Goal: Find specific page/section: Find specific page/section

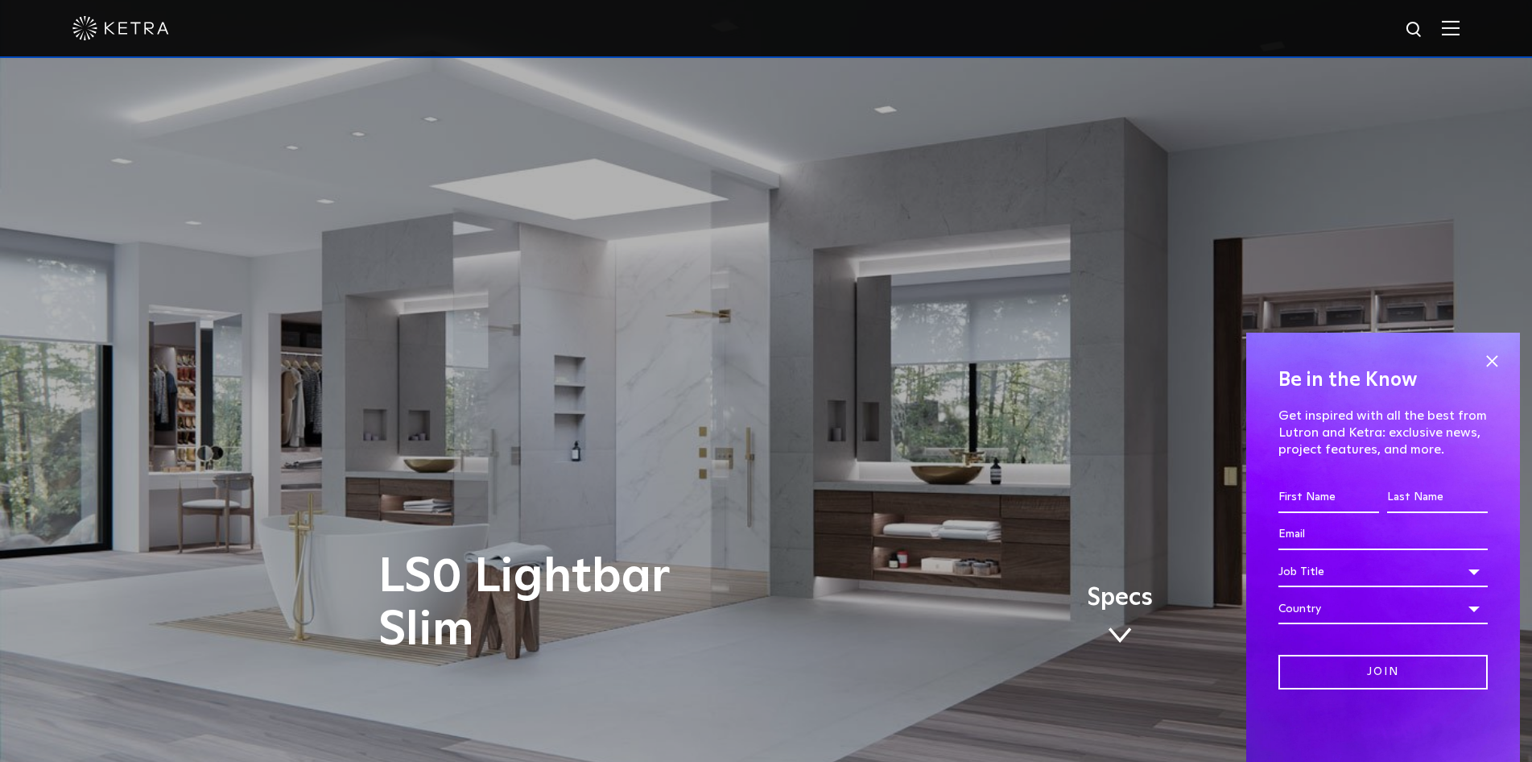
click at [1459, 33] on img at bounding box center [1451, 27] width 18 height 15
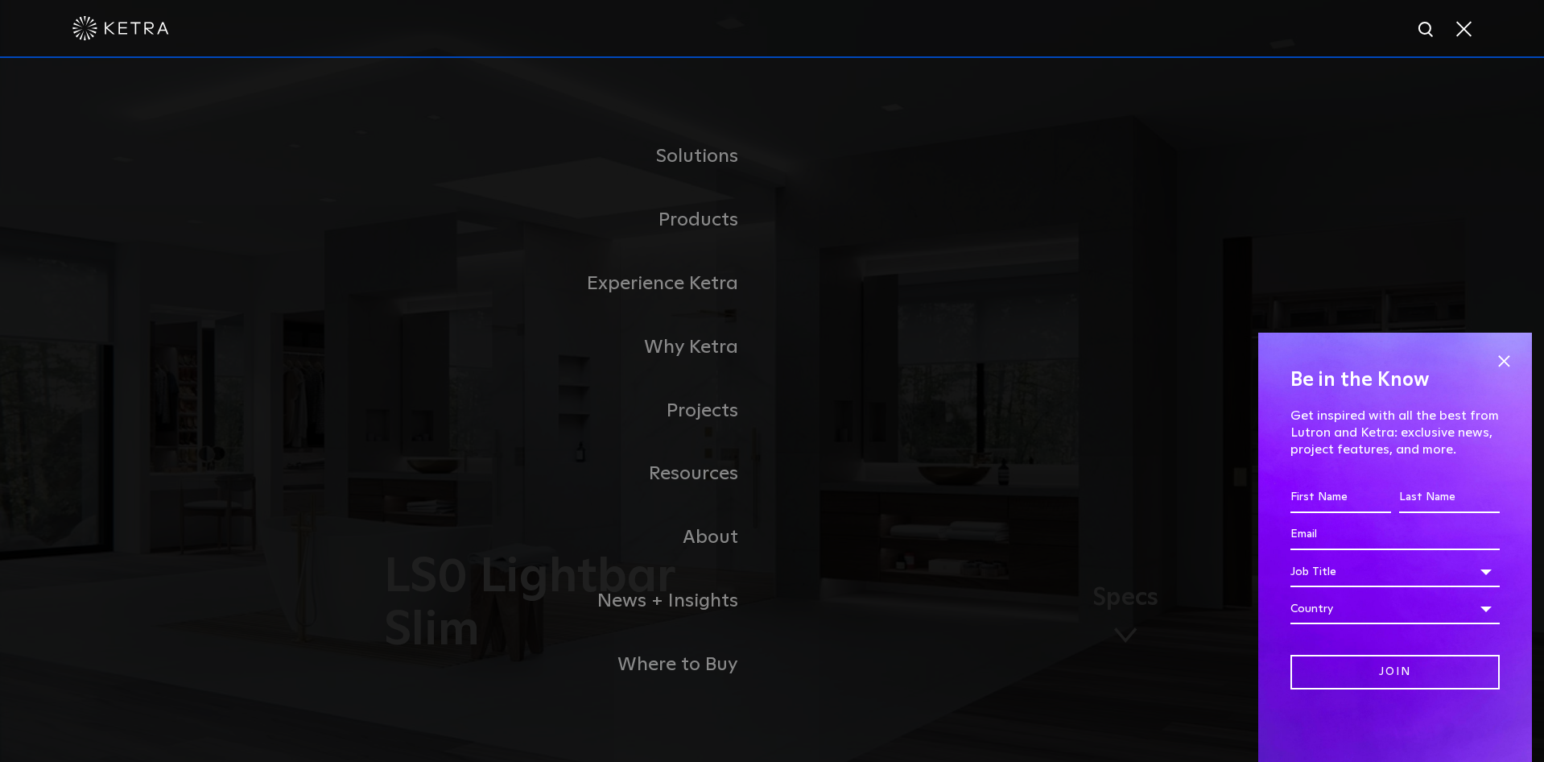
click at [992, 104] on div "Solutions Commercial Residential Products Commercial Products Residential Produ…" at bounding box center [772, 410] width 1544 height 705
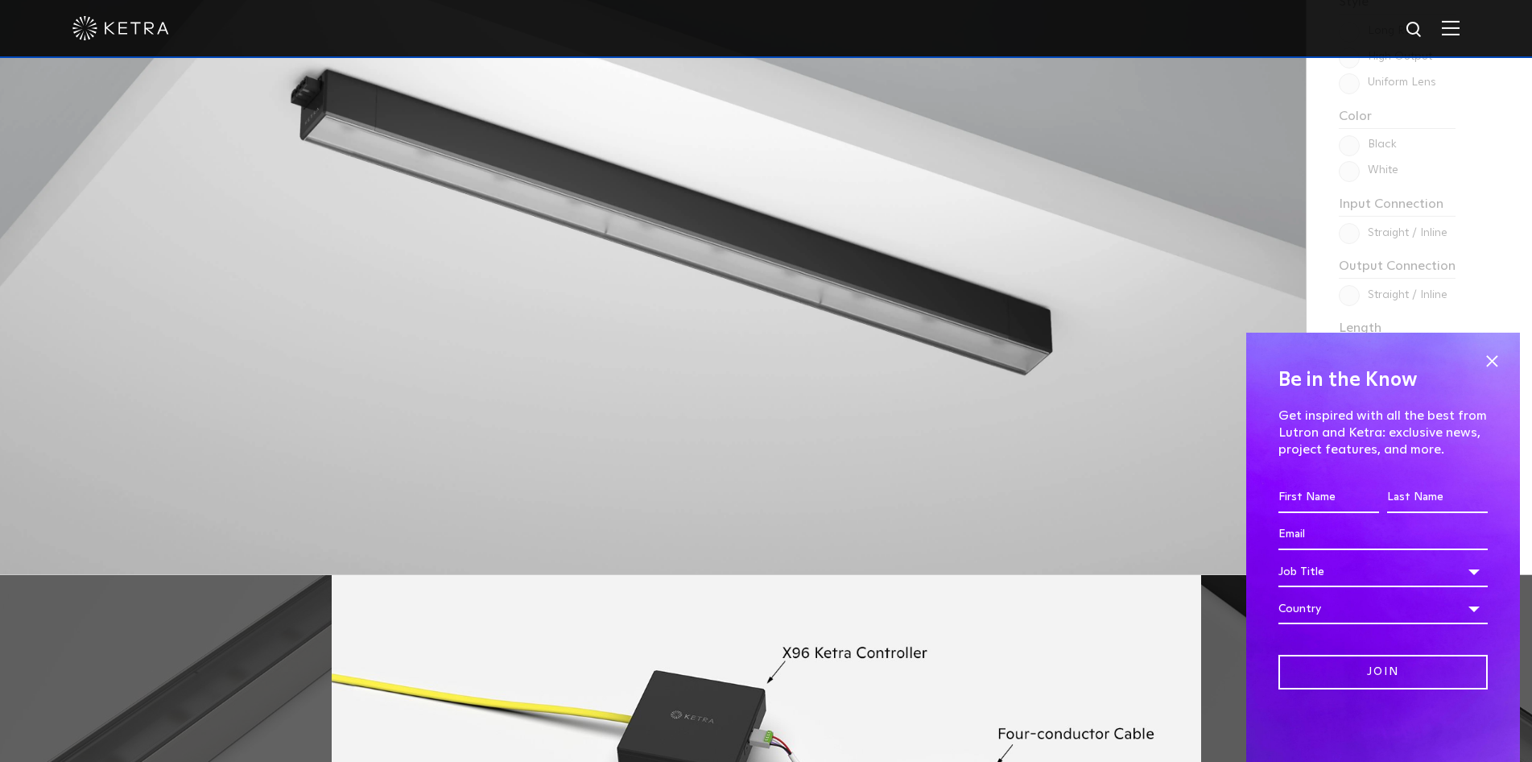
scroll to position [1556, 0]
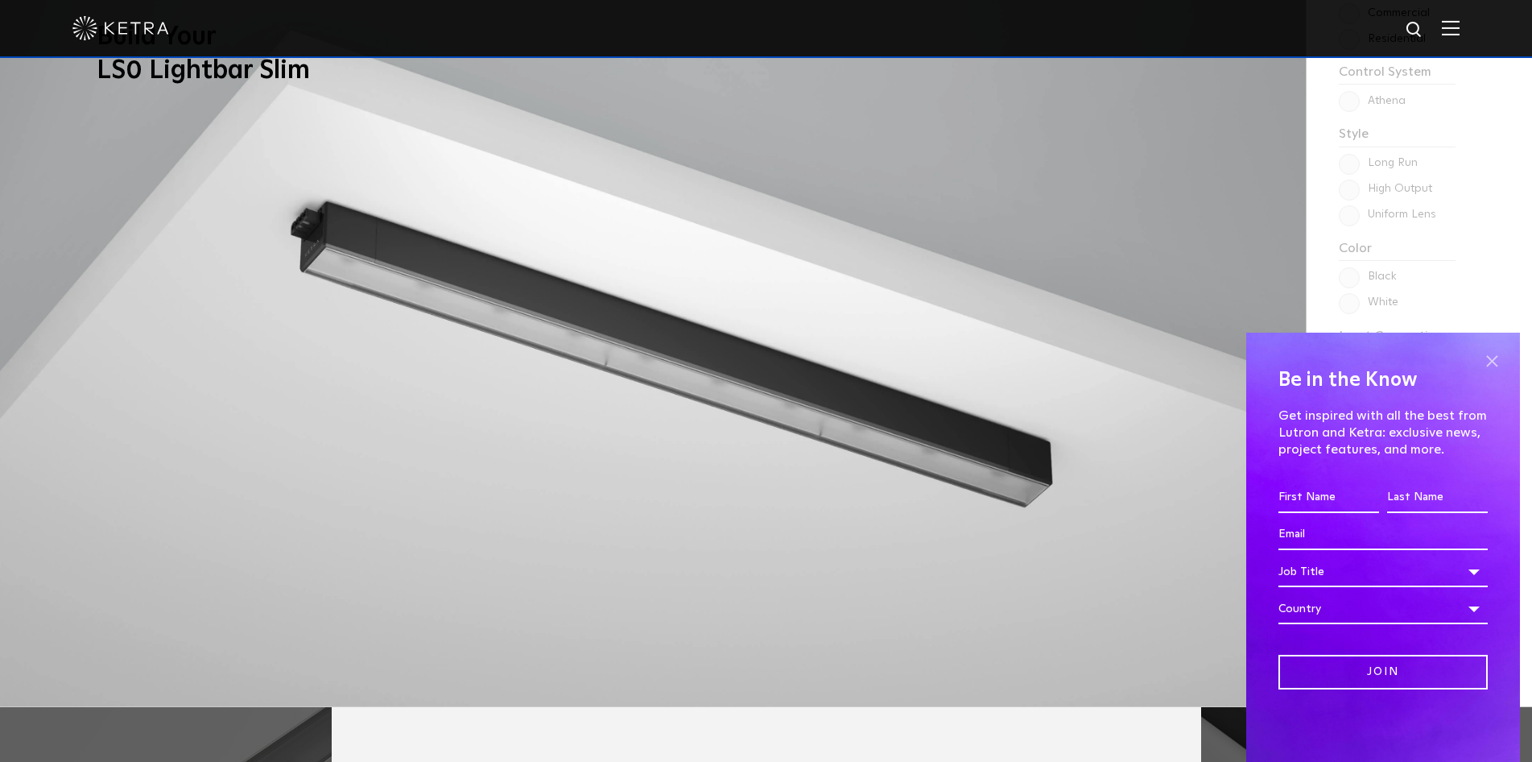
click at [1489, 360] on span at bounding box center [1492, 361] width 24 height 24
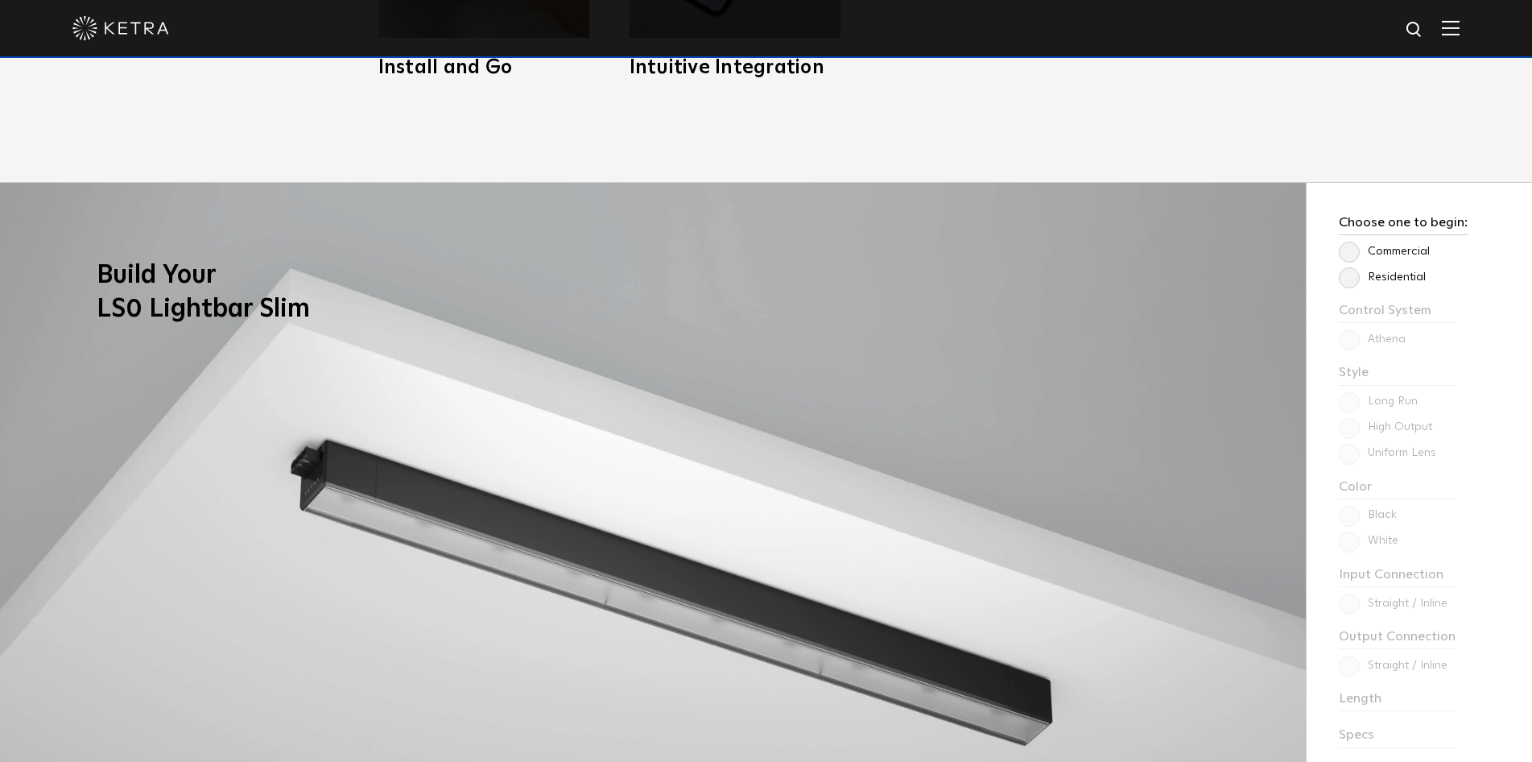
scroll to position [1288, 0]
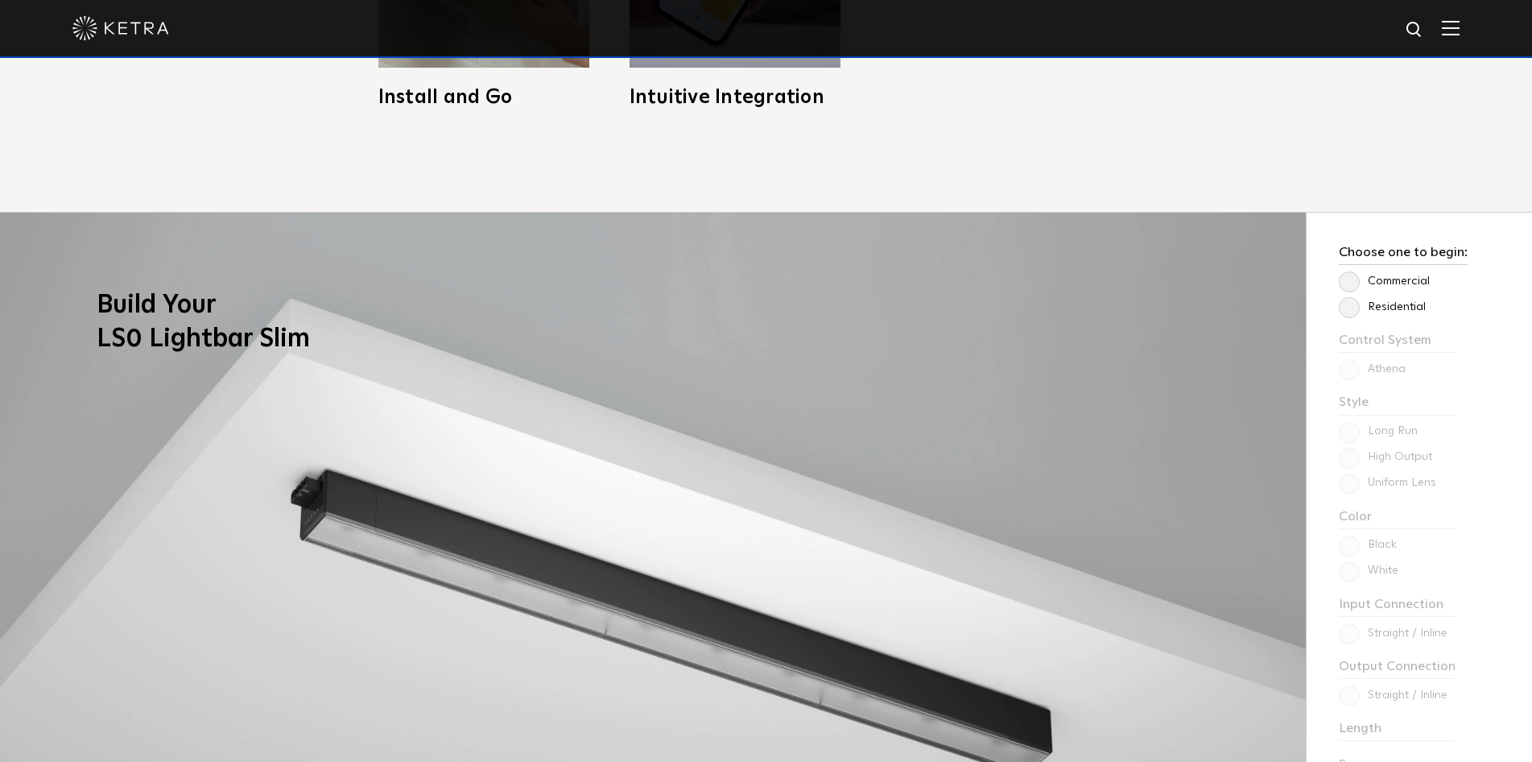
click at [1343, 307] on label "Residential" at bounding box center [1382, 307] width 87 height 14
click at [0, 0] on input "Residential" at bounding box center [0, 0] width 0 height 0
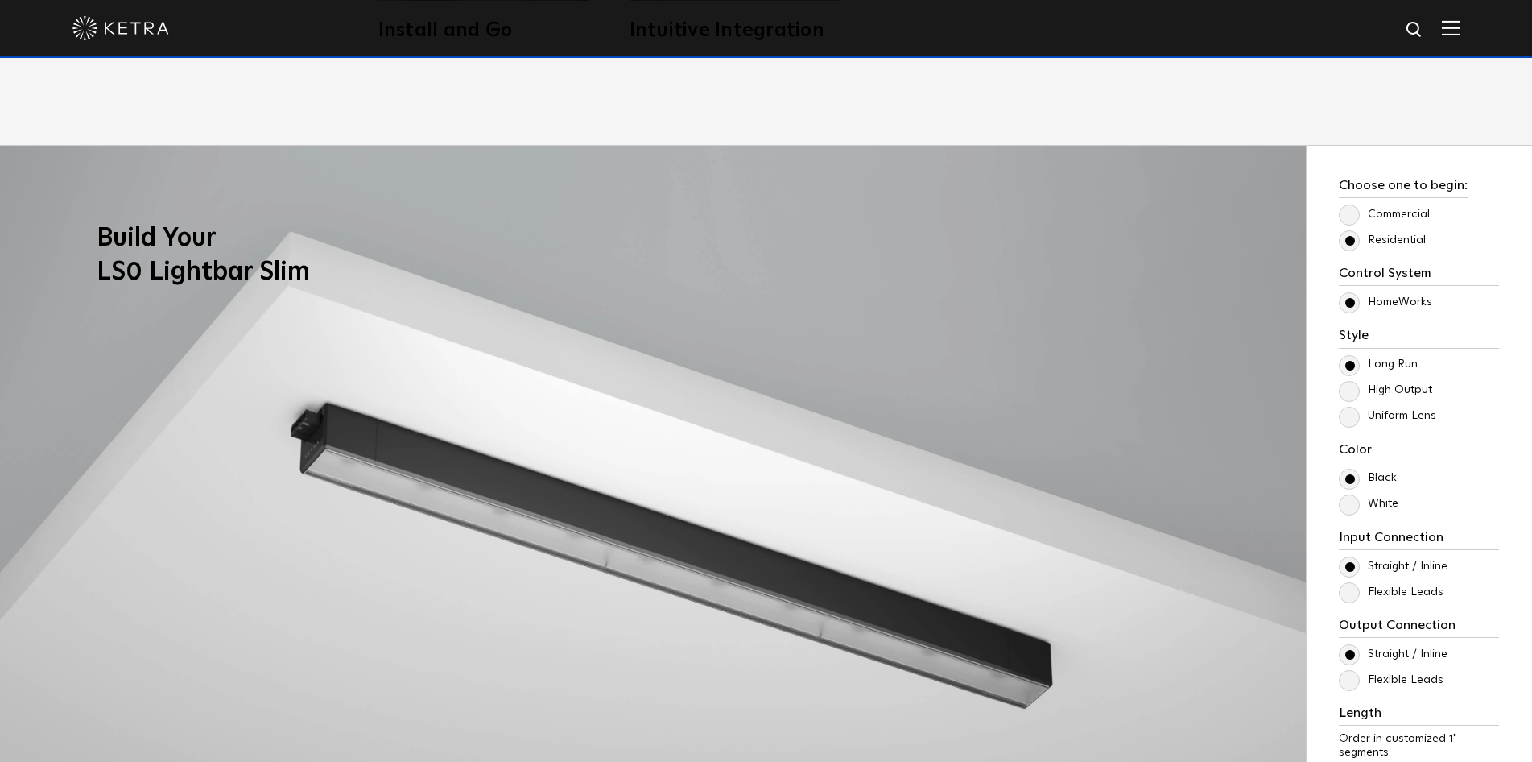
scroll to position [1395, 0]
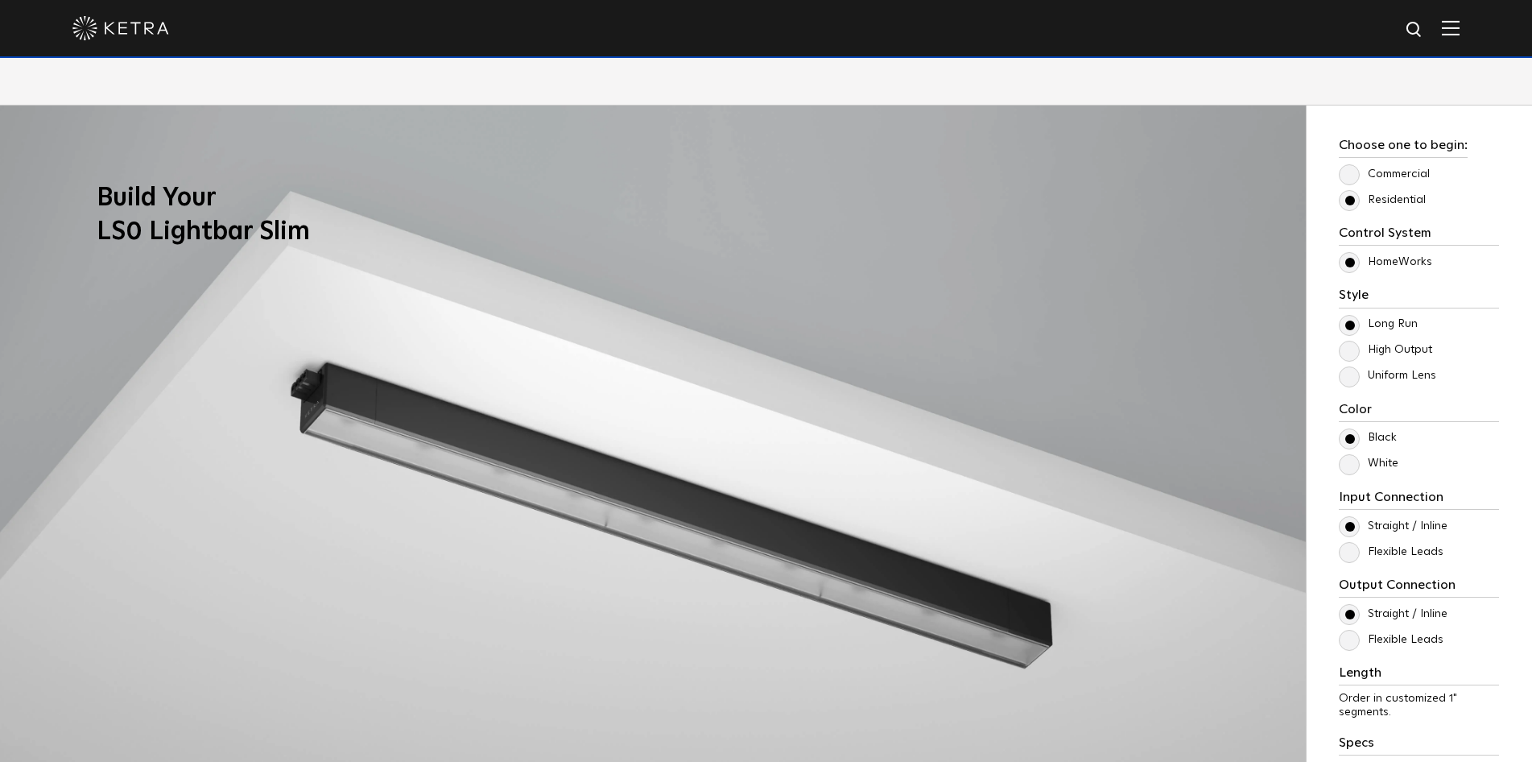
click at [1341, 382] on label "Uniform Lens" at bounding box center [1387, 376] width 97 height 14
click at [0, 0] on input "Uniform Lens" at bounding box center [0, 0] width 0 height 0
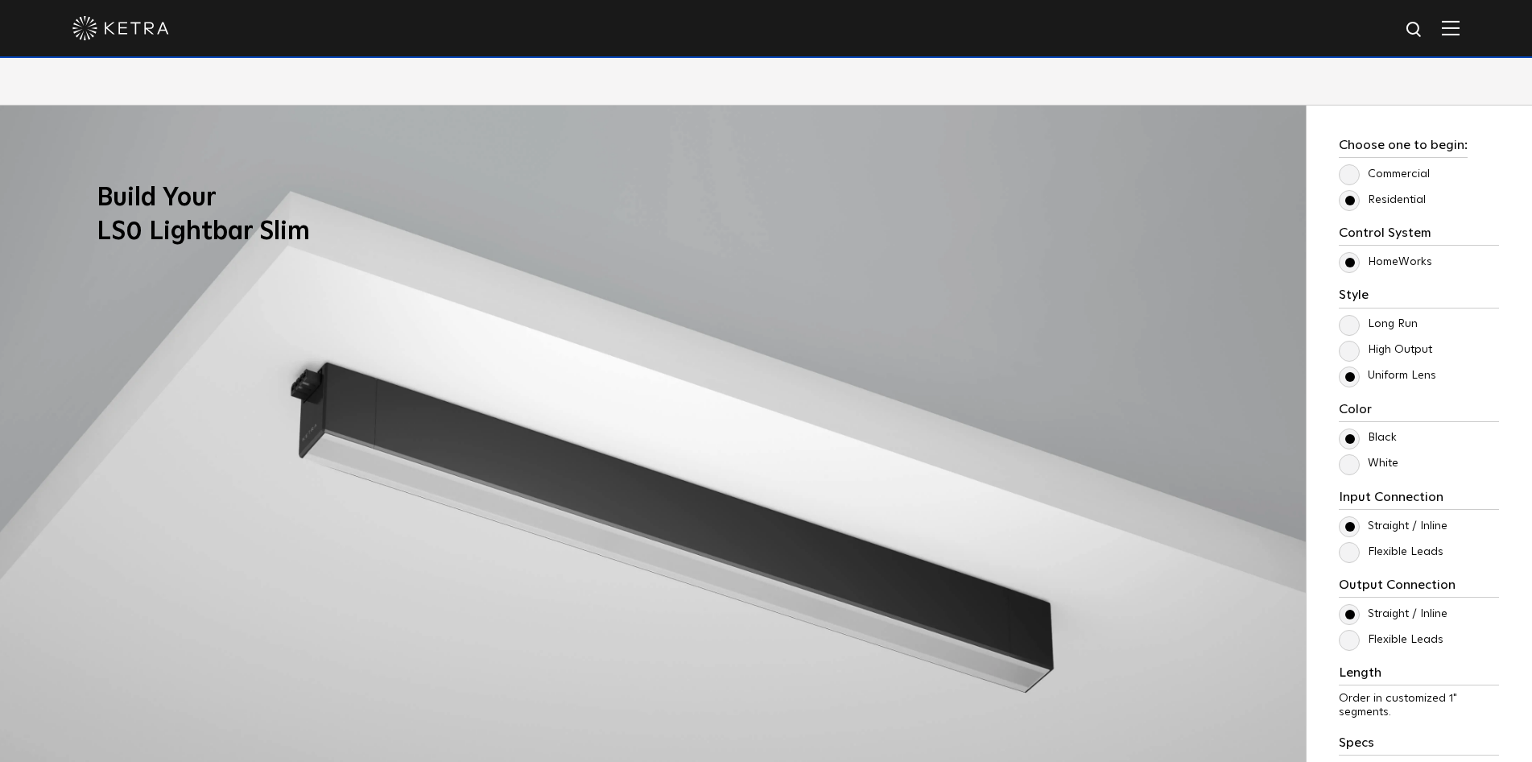
click at [1345, 347] on label "High Output" at bounding box center [1385, 350] width 93 height 14
click at [0, 0] on input "High Output" at bounding box center [0, 0] width 0 height 0
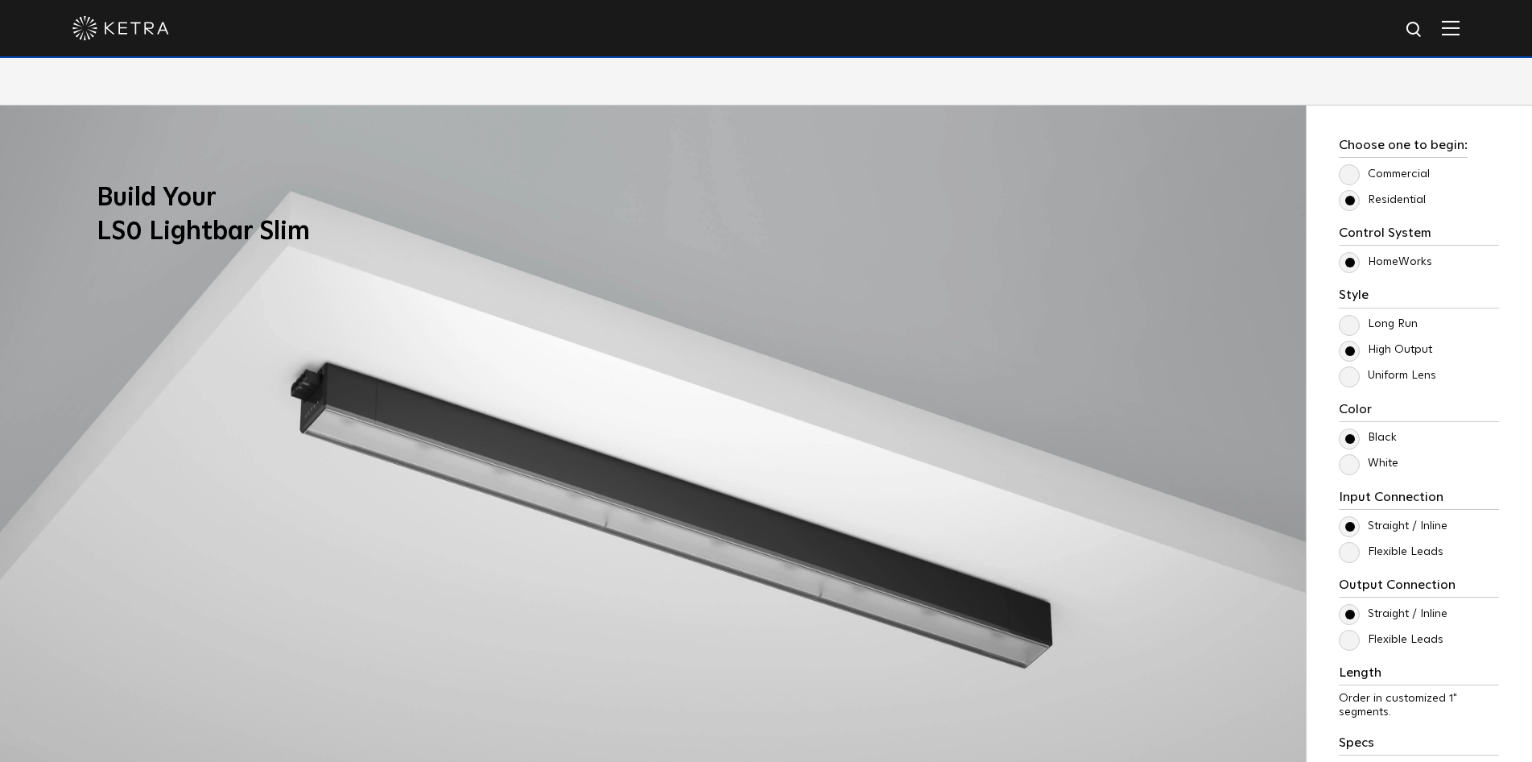
click at [1348, 323] on label "Long Run" at bounding box center [1378, 324] width 79 height 14
click at [0, 0] on input "Long Run" at bounding box center [0, 0] width 0 height 0
click at [1351, 351] on label "High Output" at bounding box center [1385, 350] width 93 height 14
click at [0, 0] on input "High Output" at bounding box center [0, 0] width 0 height 0
click at [1348, 378] on label "Uniform Lens" at bounding box center [1387, 376] width 97 height 14
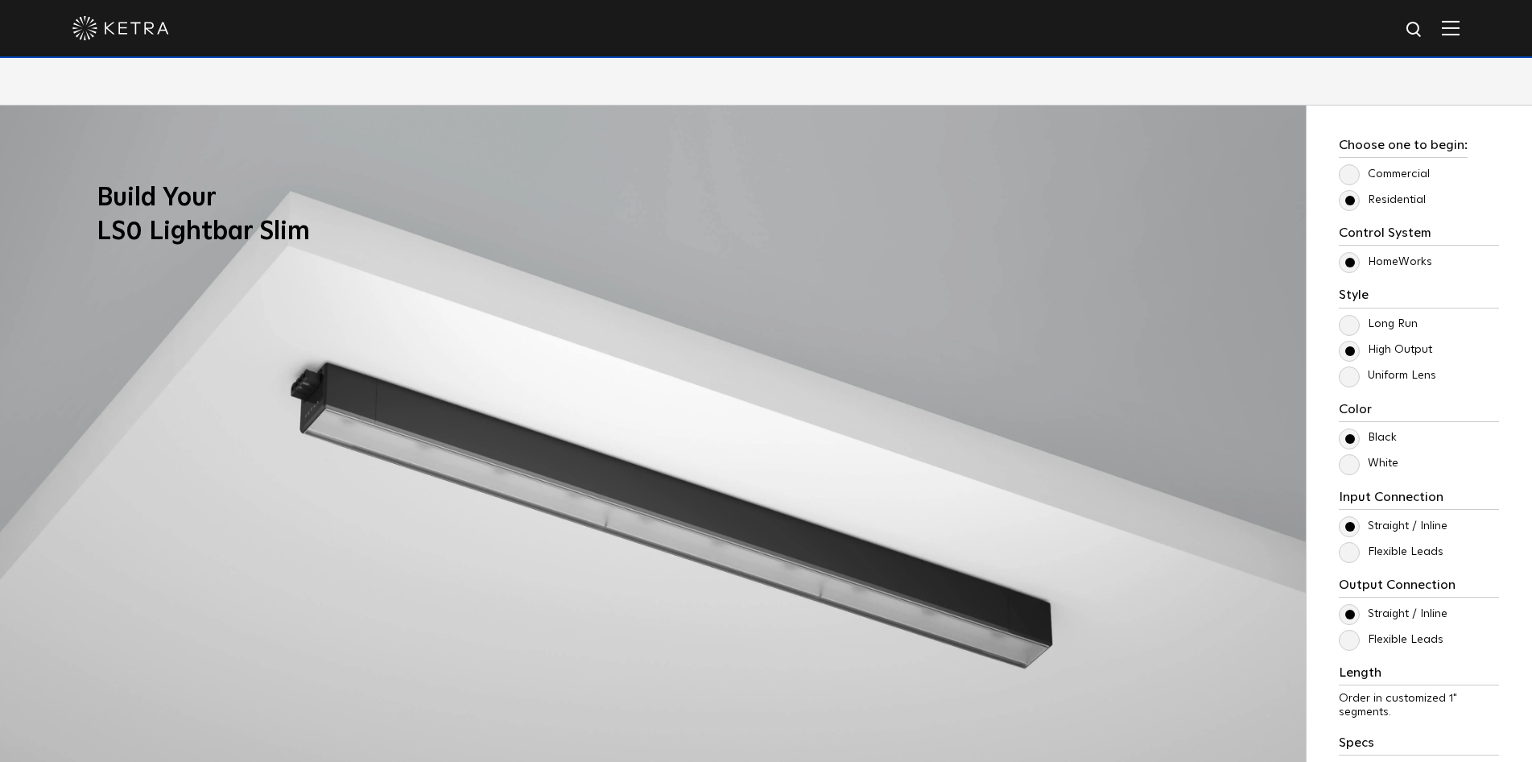
click at [0, 0] on input "Uniform Lens" at bounding box center [0, 0] width 0 height 0
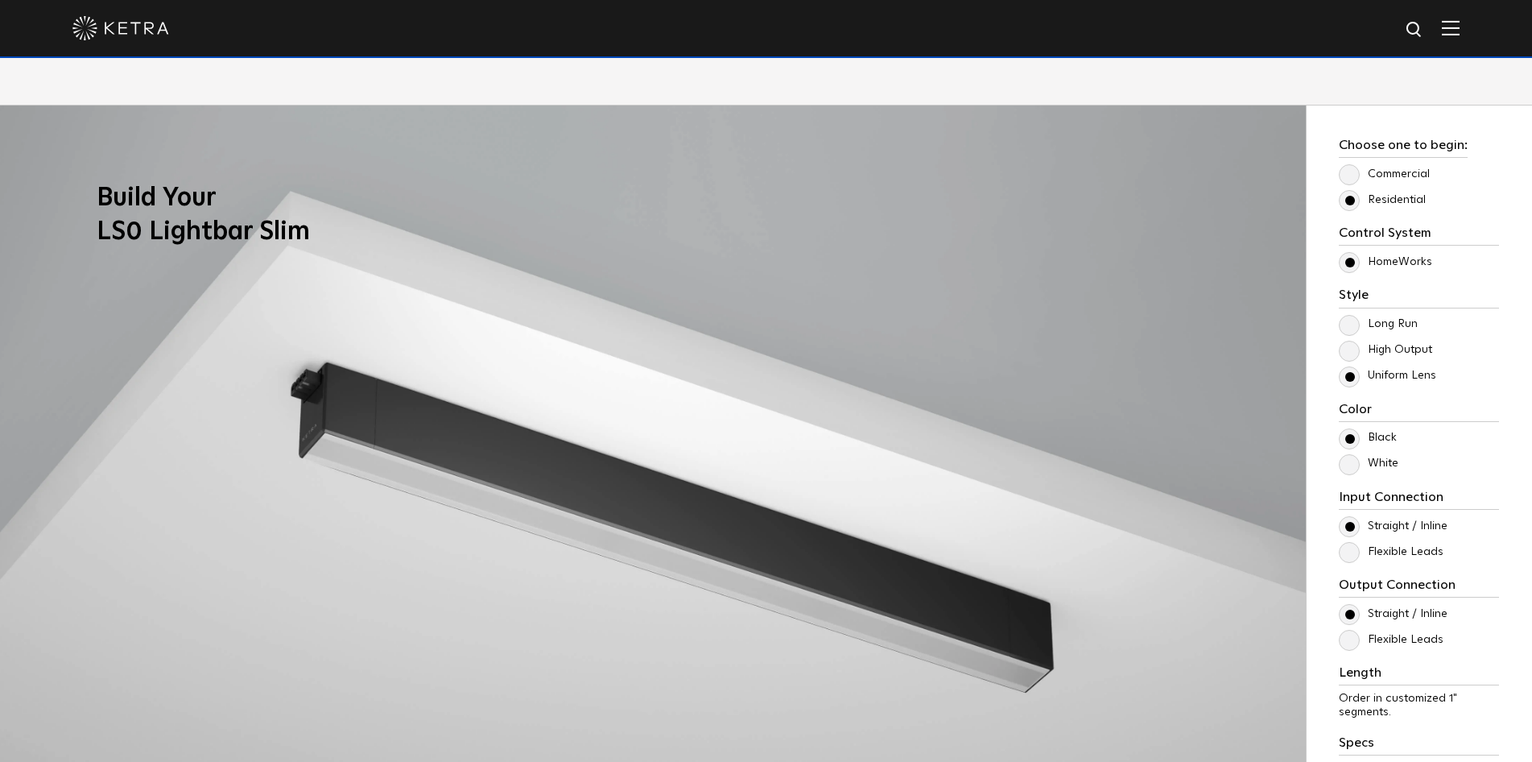
click at [1347, 348] on label "High Output" at bounding box center [1385, 350] width 93 height 14
click at [0, 0] on input "High Output" at bounding box center [0, 0] width 0 height 0
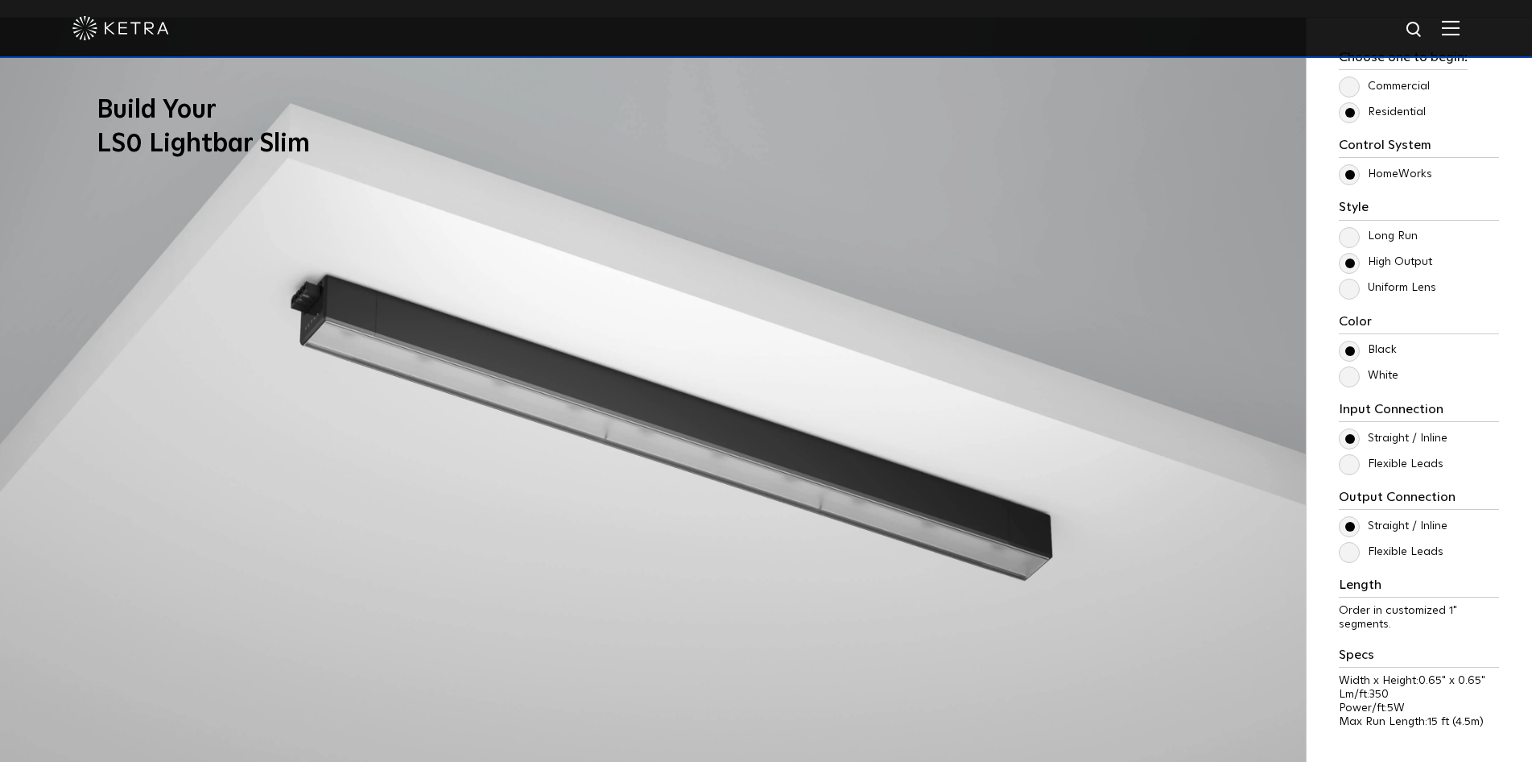
scroll to position [1556, 0]
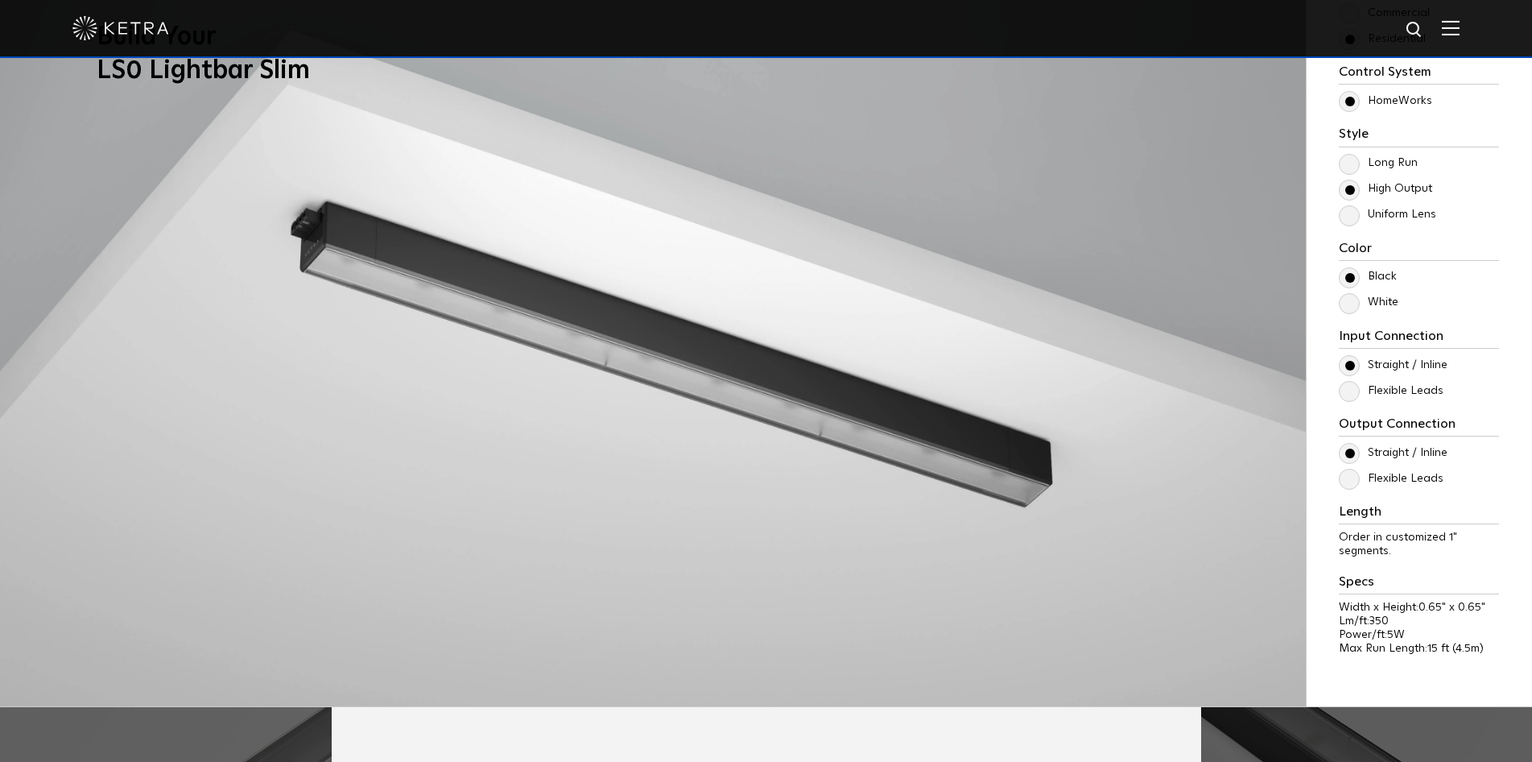
click at [1347, 396] on label "Flexible Leads" at bounding box center [1391, 391] width 105 height 14
click at [0, 0] on input "Flexible Leads" at bounding box center [0, 0] width 0 height 0
click at [1348, 368] on label "Straight / Inline" at bounding box center [1393, 365] width 109 height 14
click at [0, 0] on input "Straight / Inline" at bounding box center [0, 0] width 0 height 0
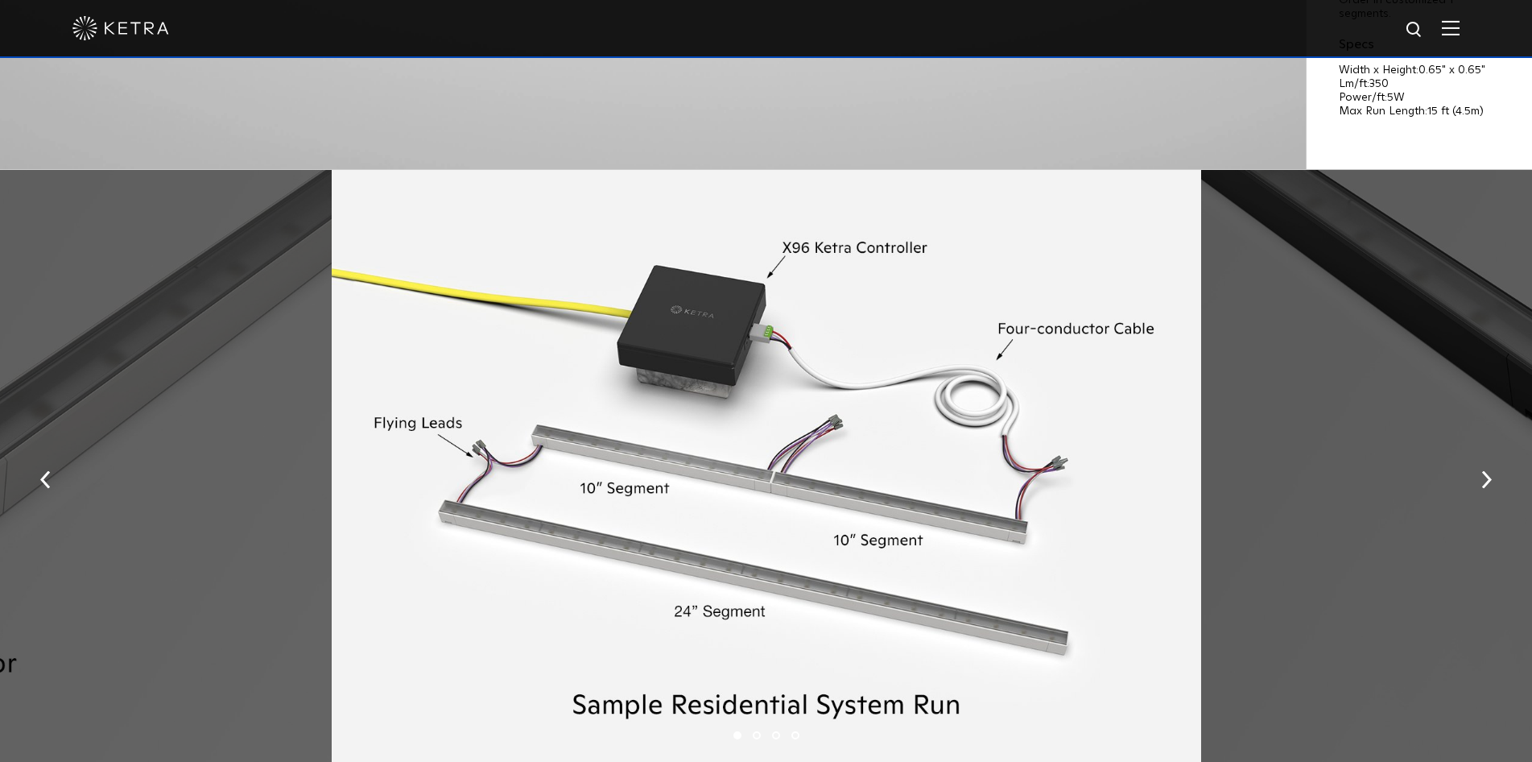
scroll to position [2146, 0]
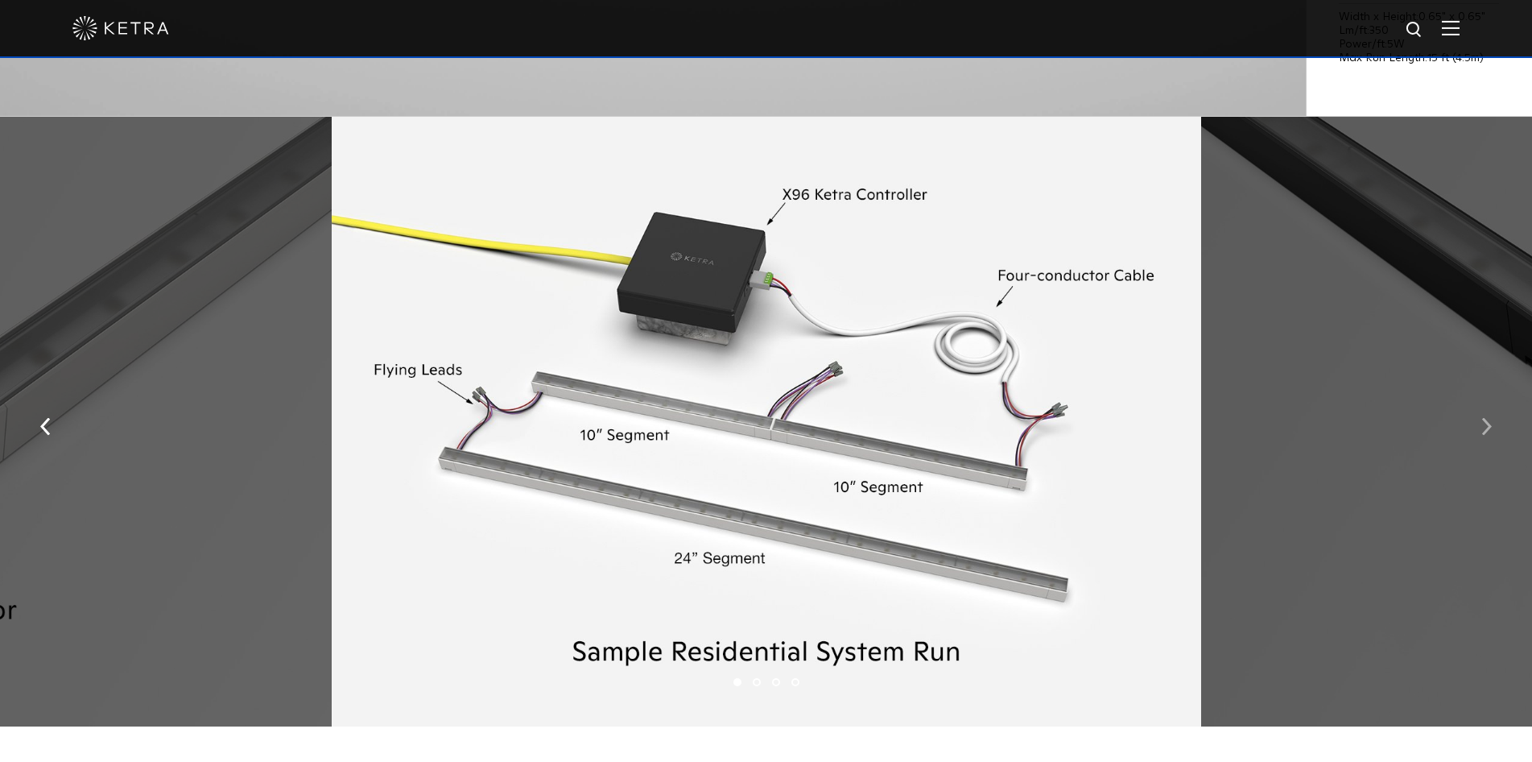
click at [1484, 433] on img "button" at bounding box center [1486, 427] width 10 height 18
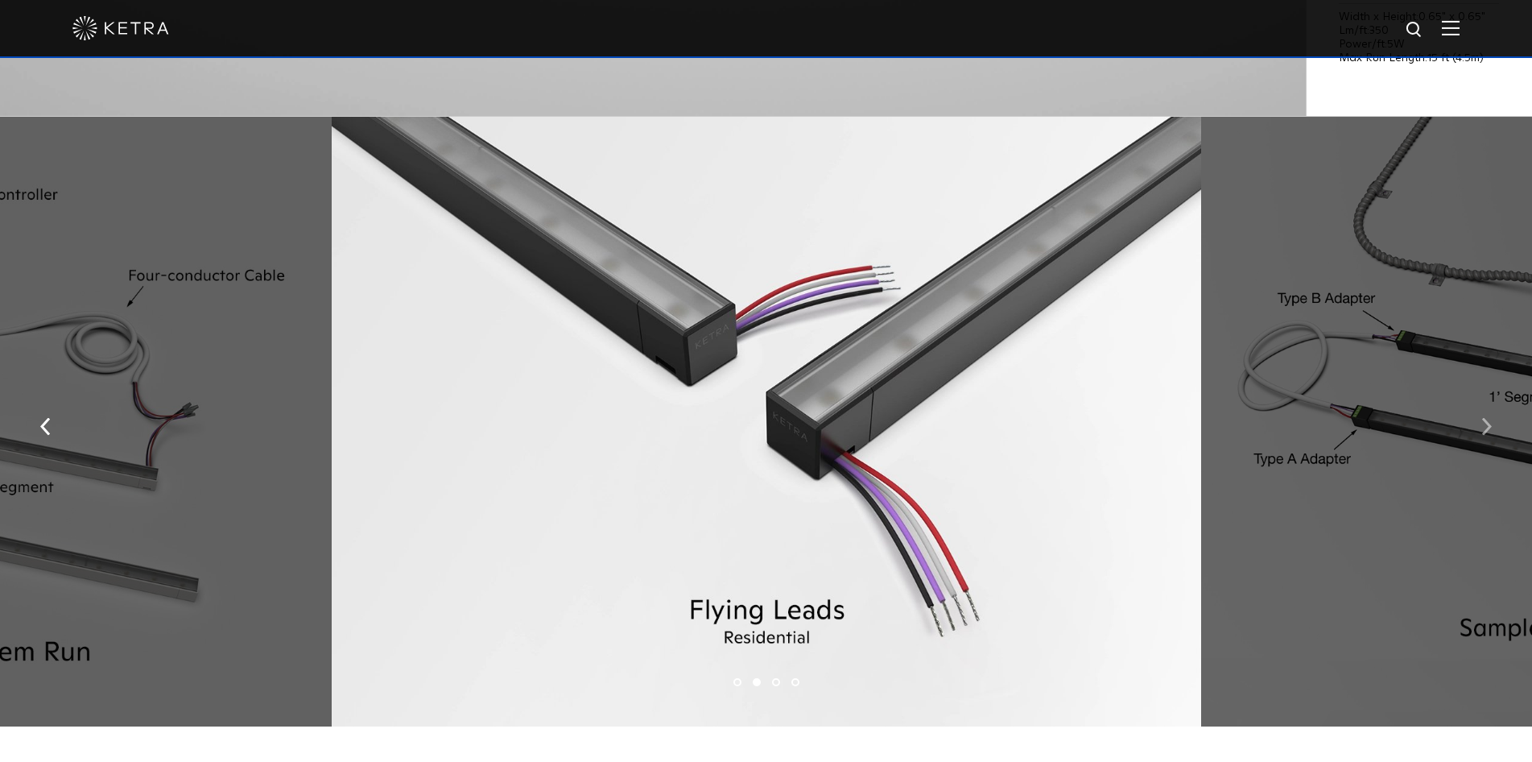
click at [1484, 433] on img "button" at bounding box center [1486, 427] width 10 height 18
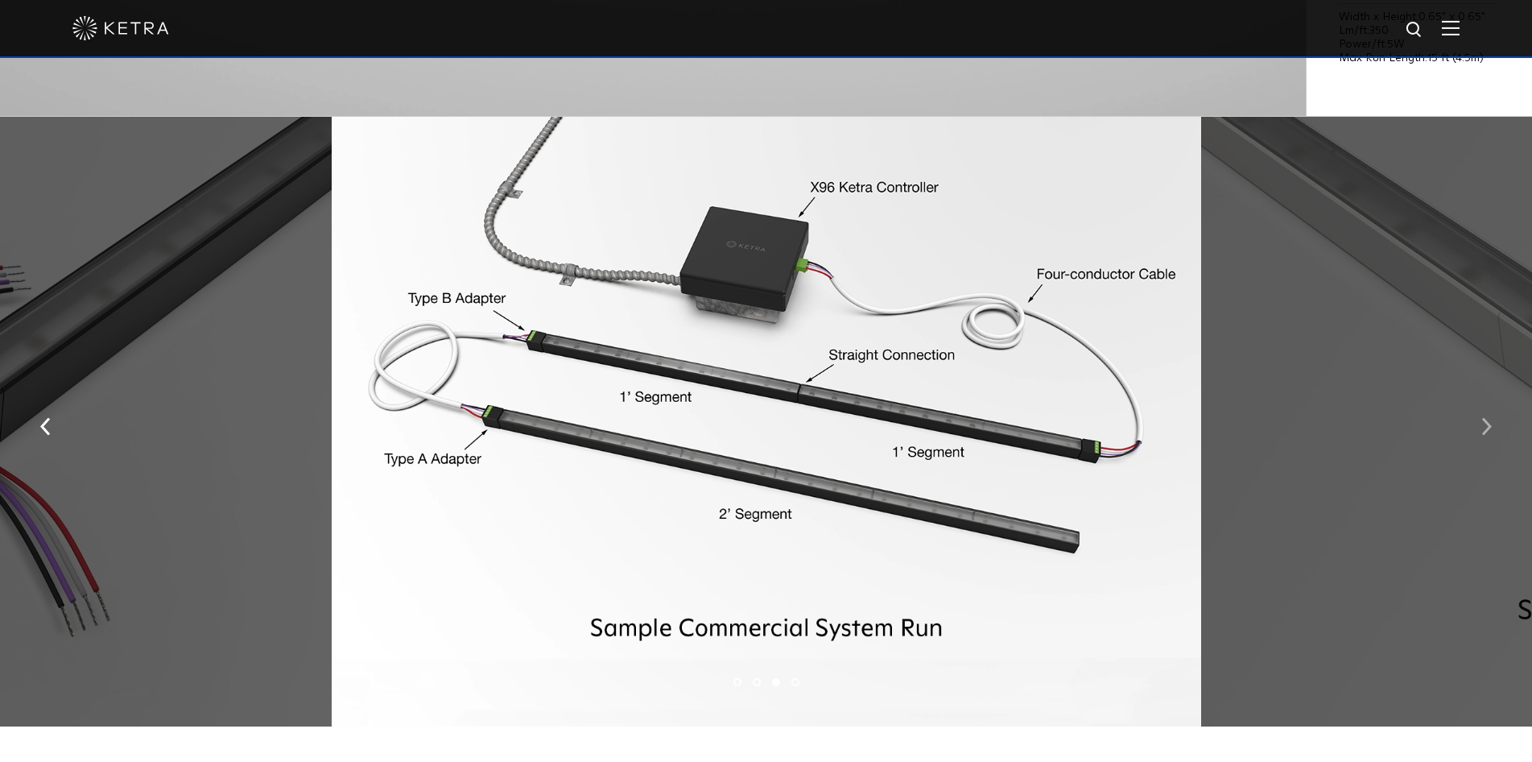
click at [1484, 433] on img "button" at bounding box center [1486, 427] width 10 height 18
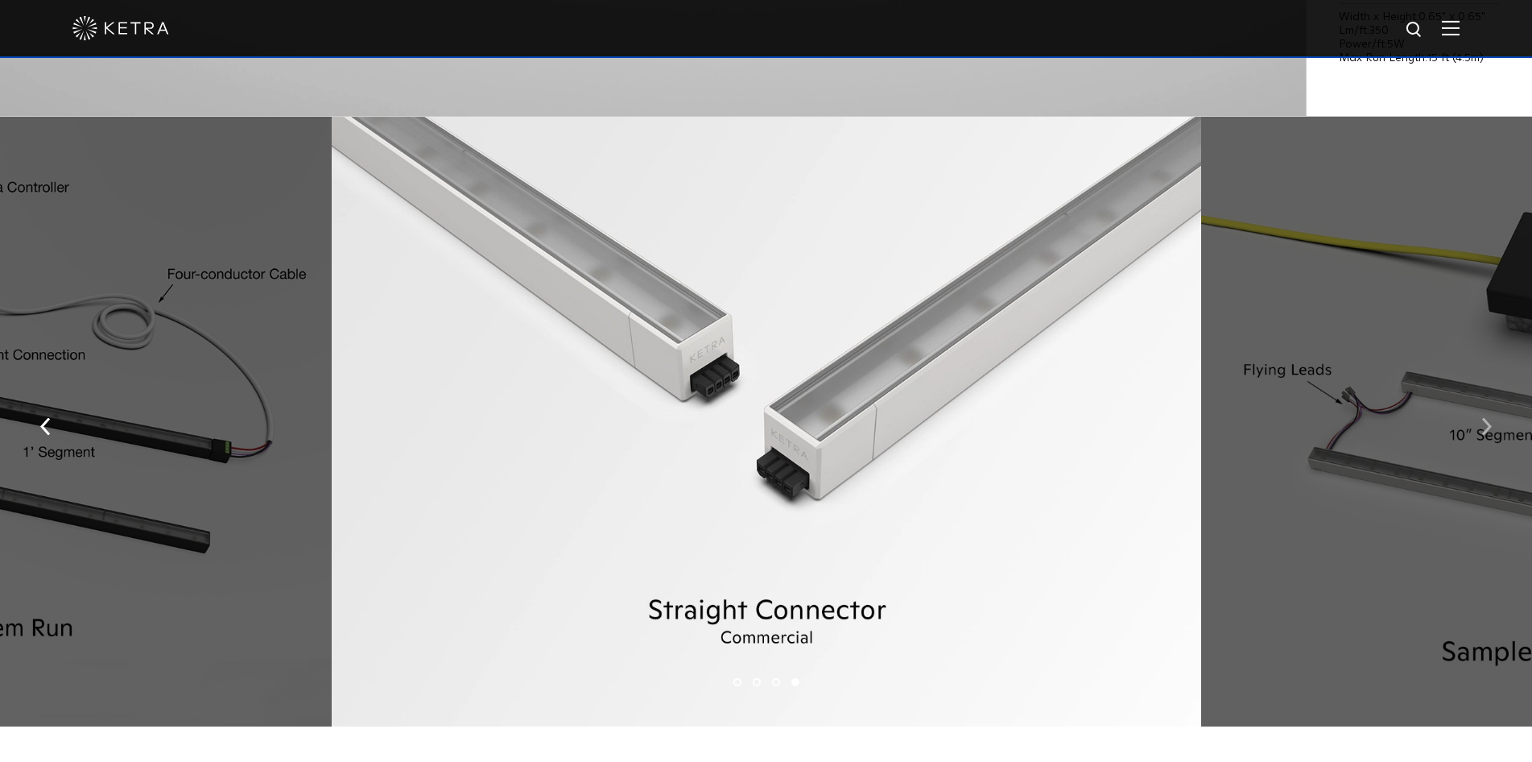
click at [1484, 433] on img "button" at bounding box center [1486, 427] width 10 height 18
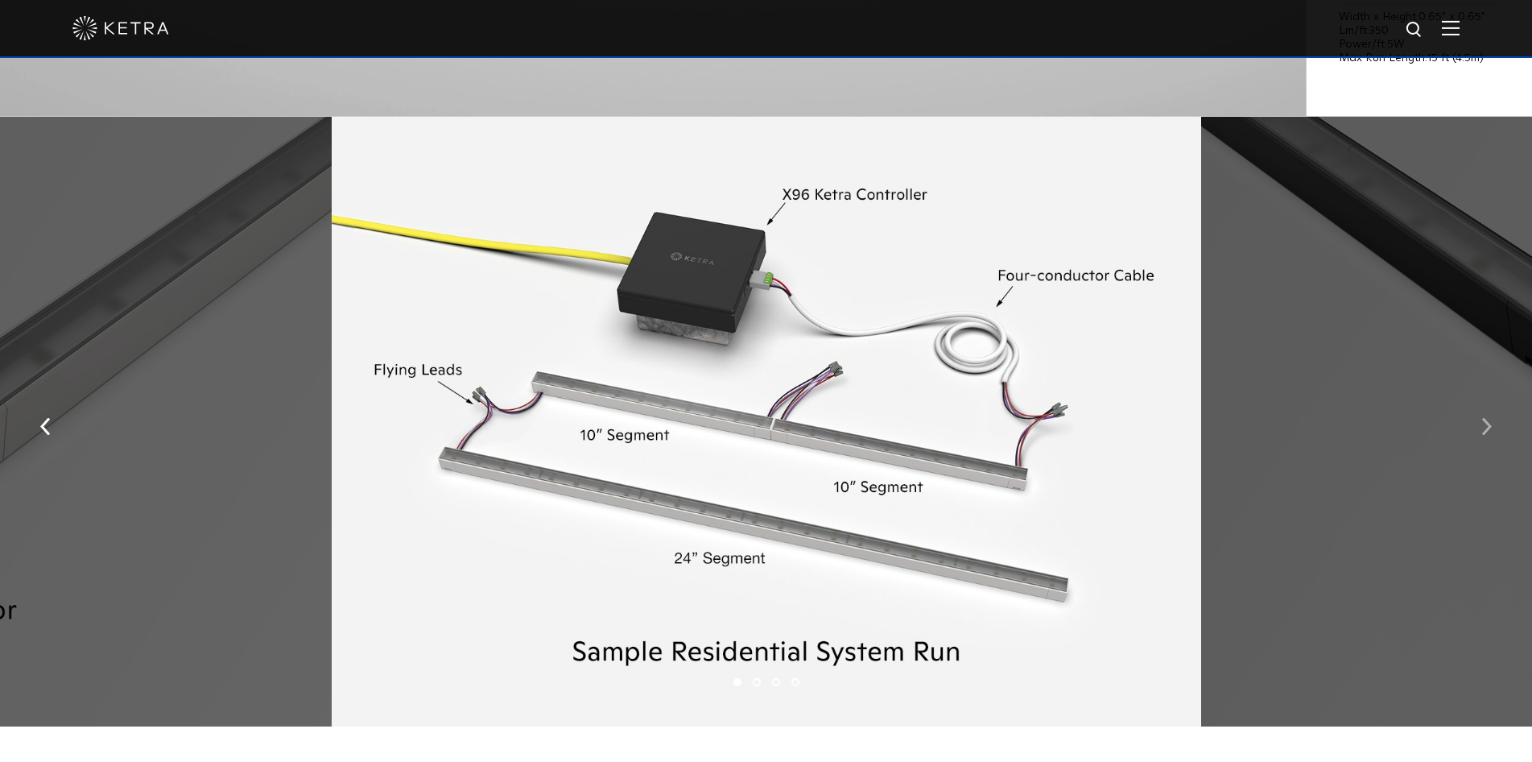
click at [1484, 433] on img "button" at bounding box center [1486, 427] width 10 height 18
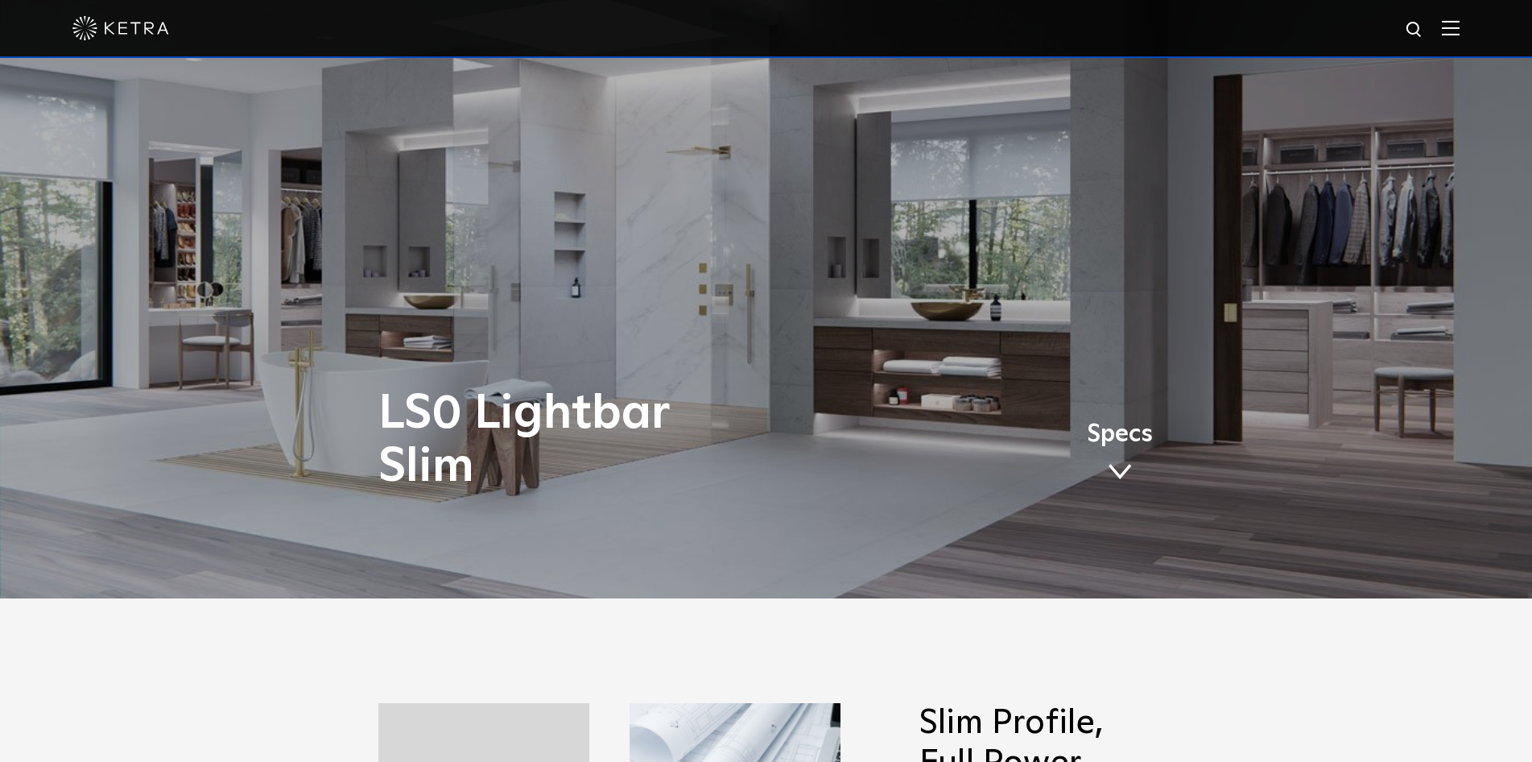
scroll to position [0, 0]
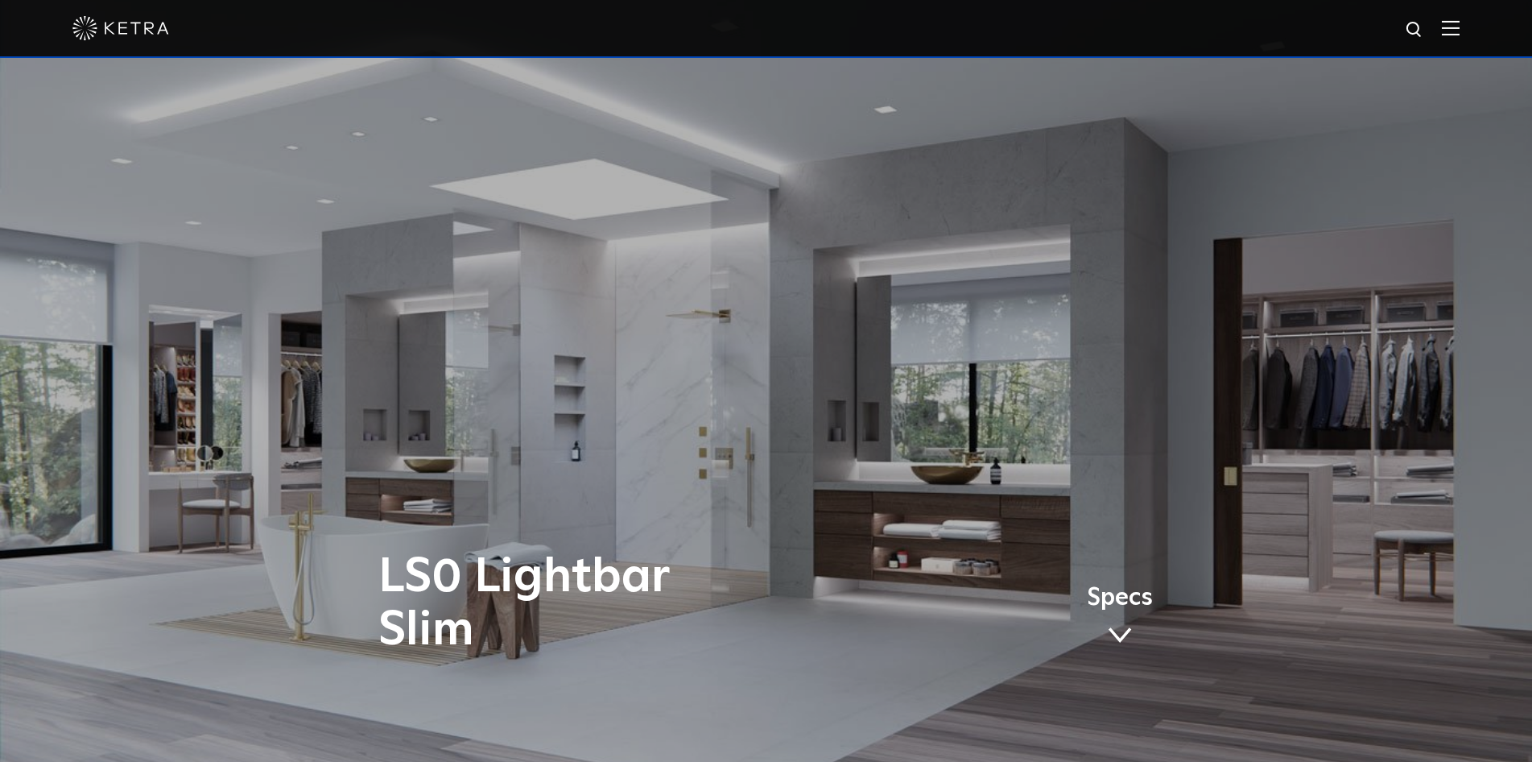
click at [1459, 26] on img at bounding box center [1451, 27] width 18 height 15
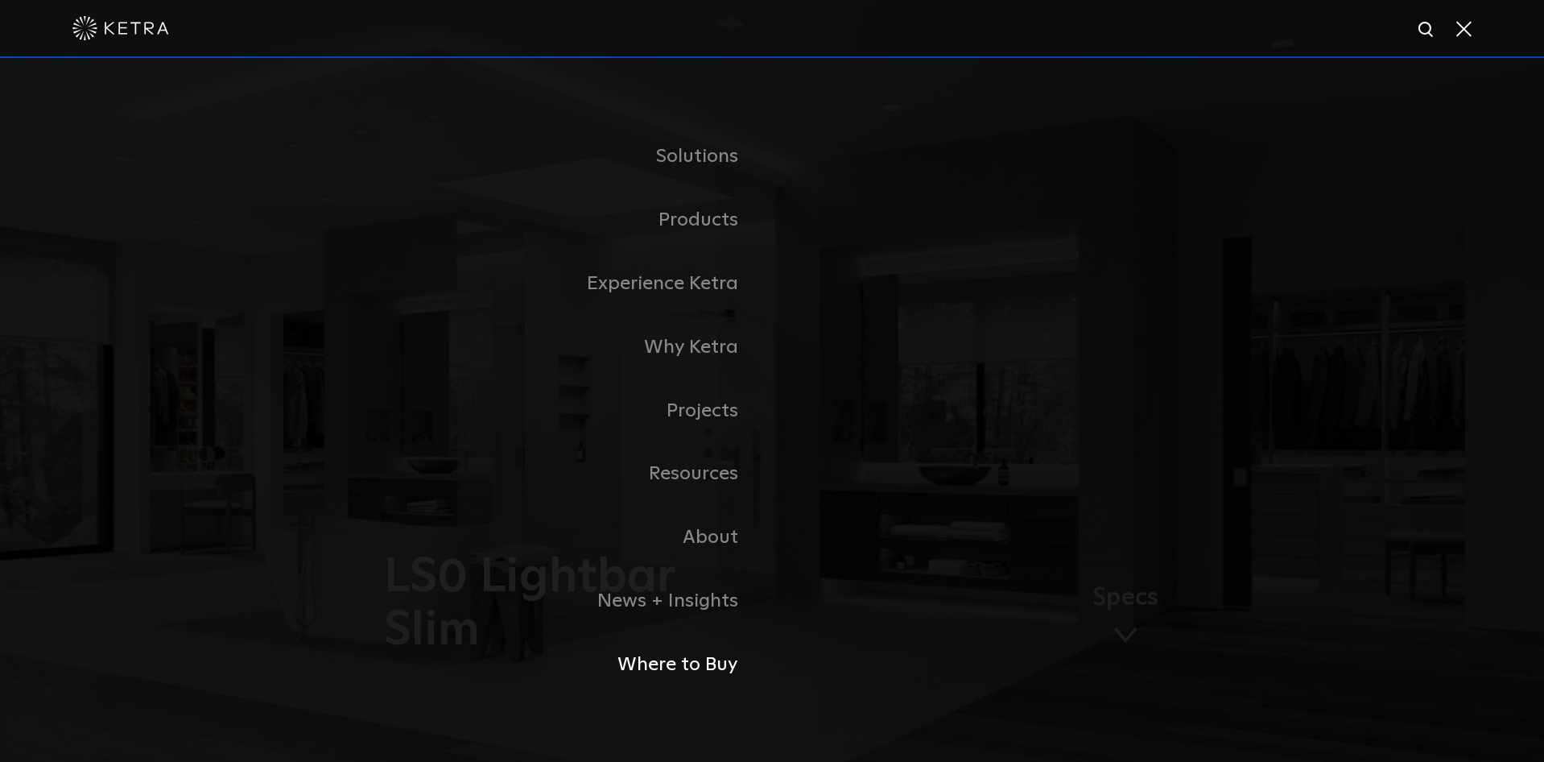
click at [716, 667] on link "Where to Buy" at bounding box center [570, 665] width 402 height 64
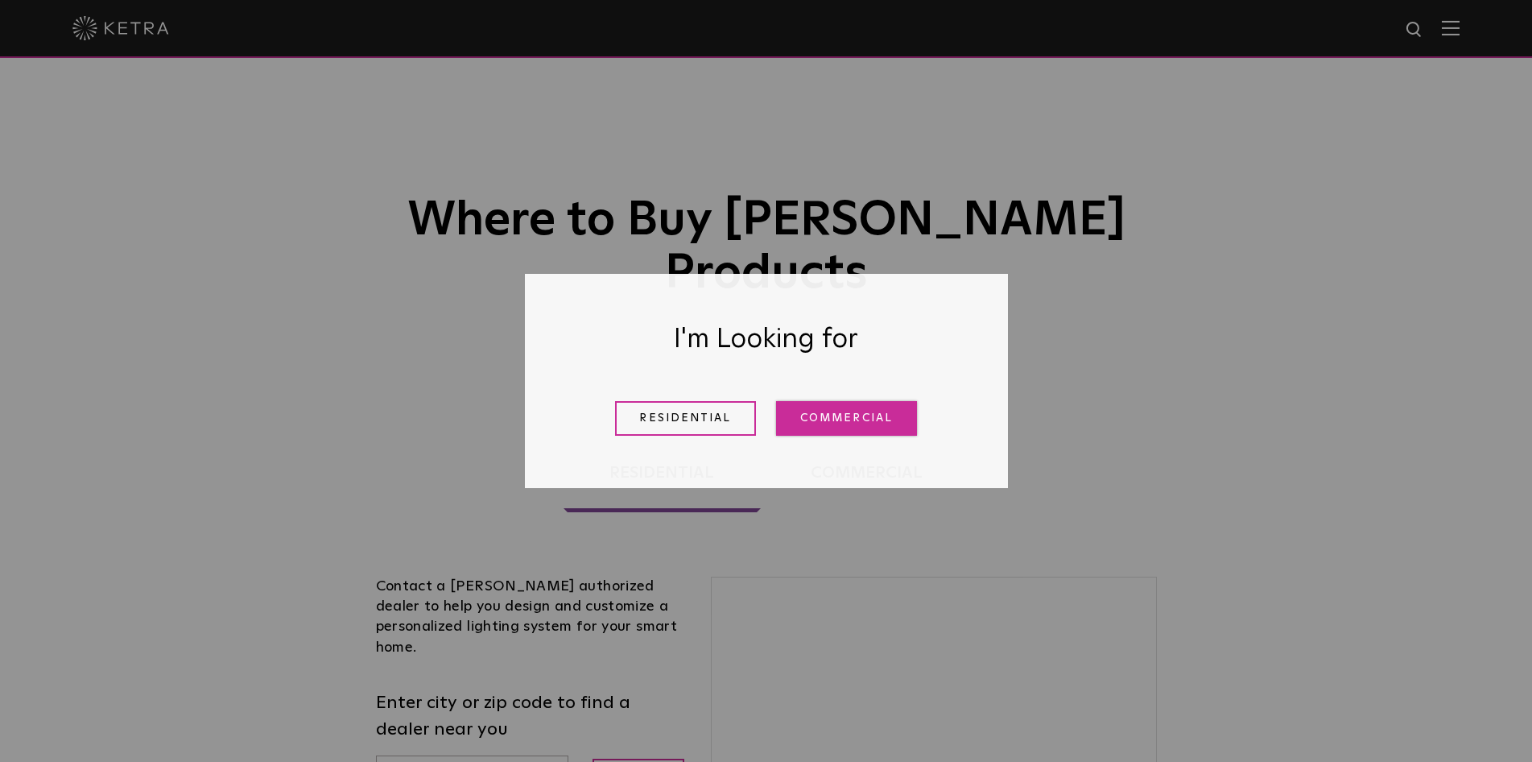
click at [828, 423] on link "Commercial" at bounding box center [846, 418] width 141 height 35
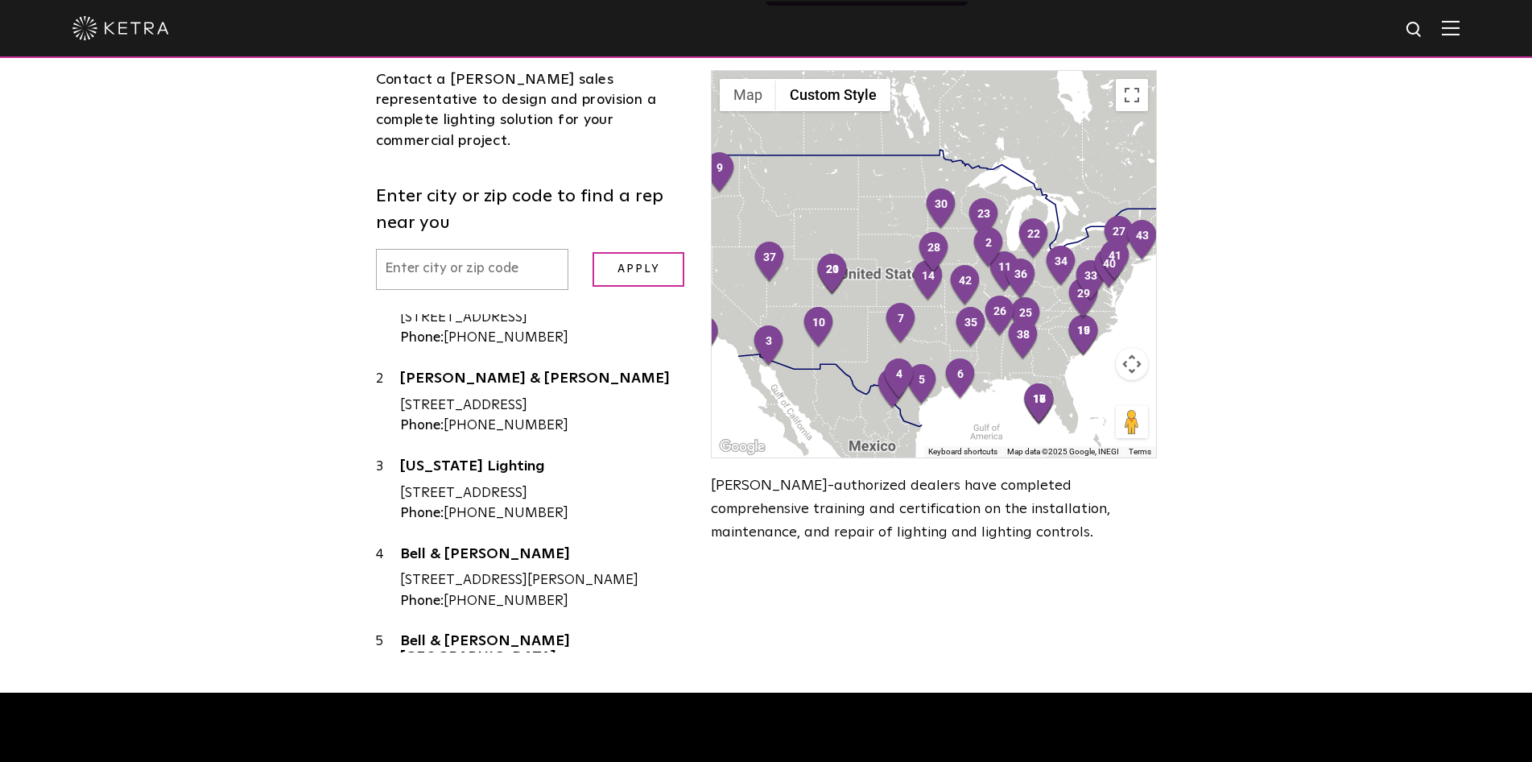
scroll to position [429, 0]
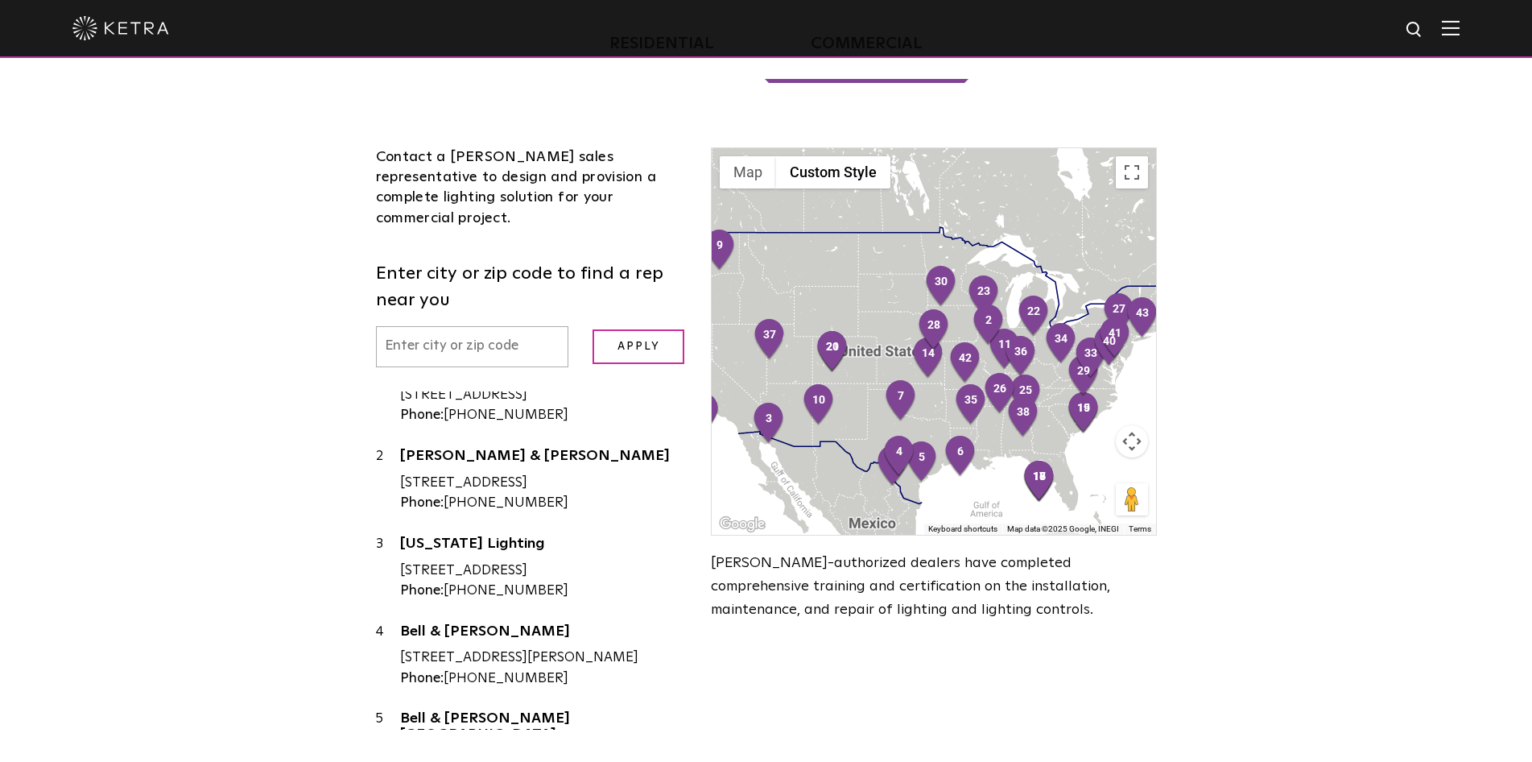
click at [566, 326] on input "text" at bounding box center [472, 346] width 193 height 41
click at [531, 326] on input "text" at bounding box center [472, 346] width 193 height 41
type input "54449"
click at [652, 329] on input "Apply" at bounding box center [638, 346] width 92 height 35
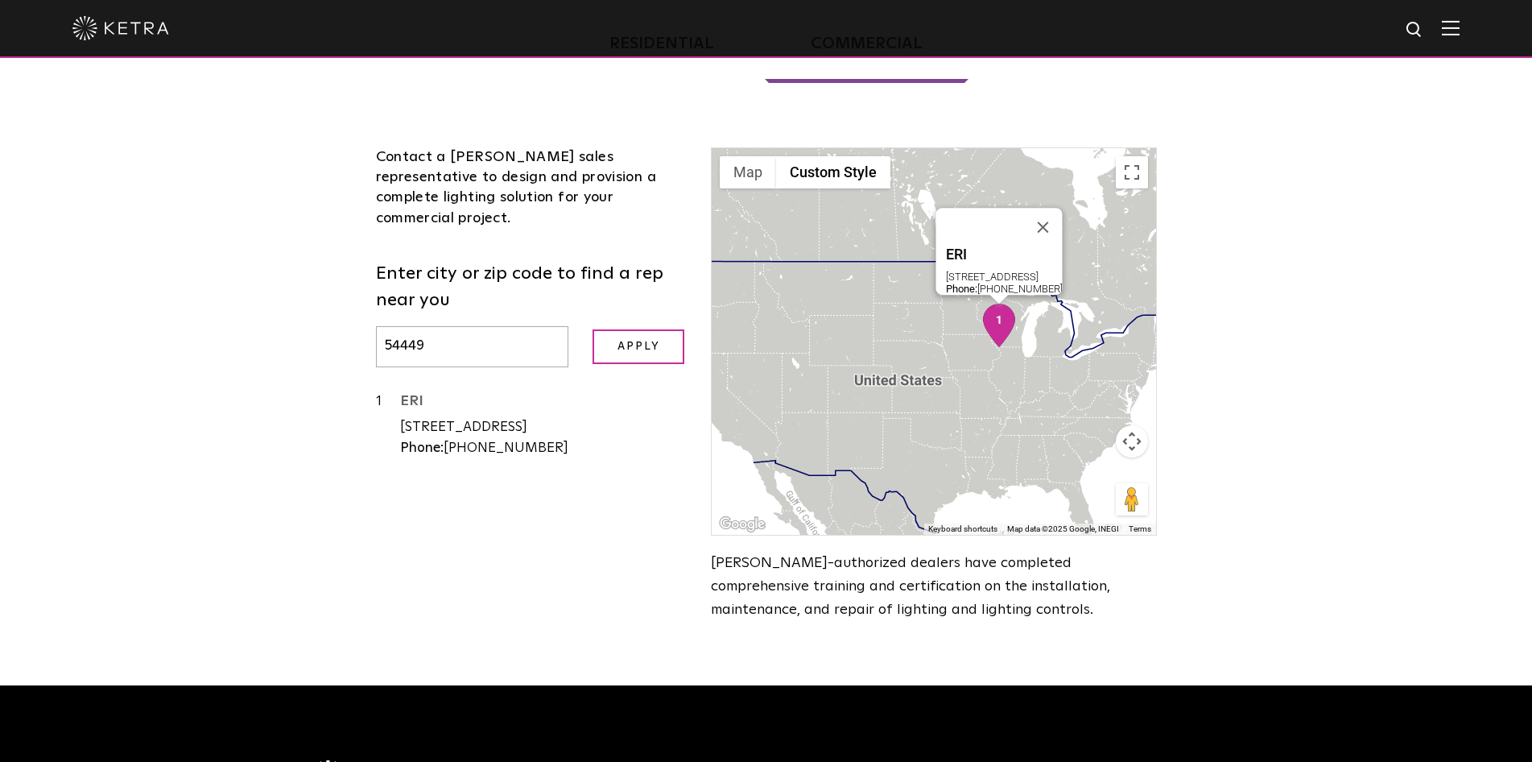
click at [422, 394] on link "ERI" at bounding box center [543, 404] width 287 height 20
